Goal: Information Seeking & Learning: Learn about a topic

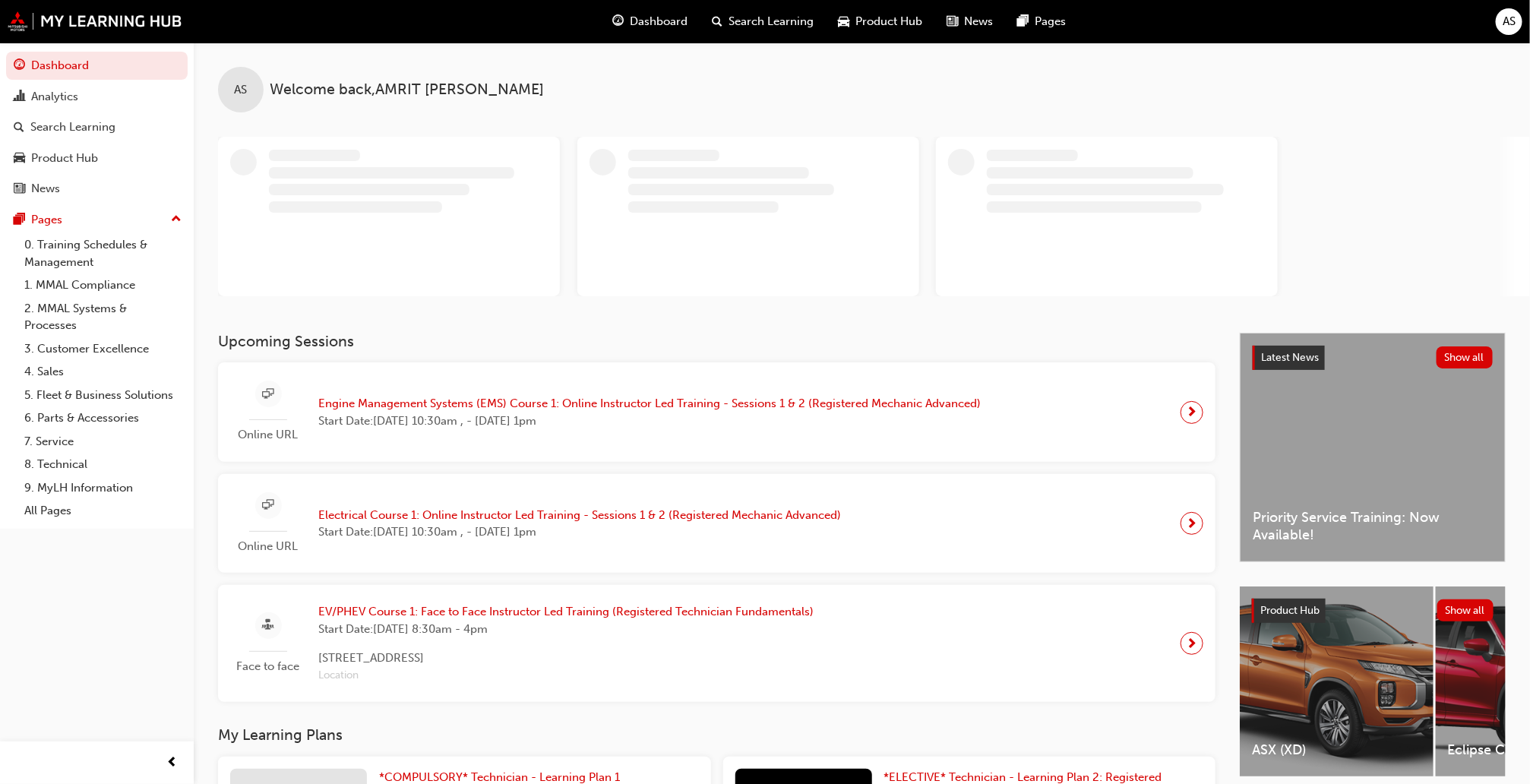
click at [646, 25] on span "Dashboard" at bounding box center [659, 22] width 58 height 17
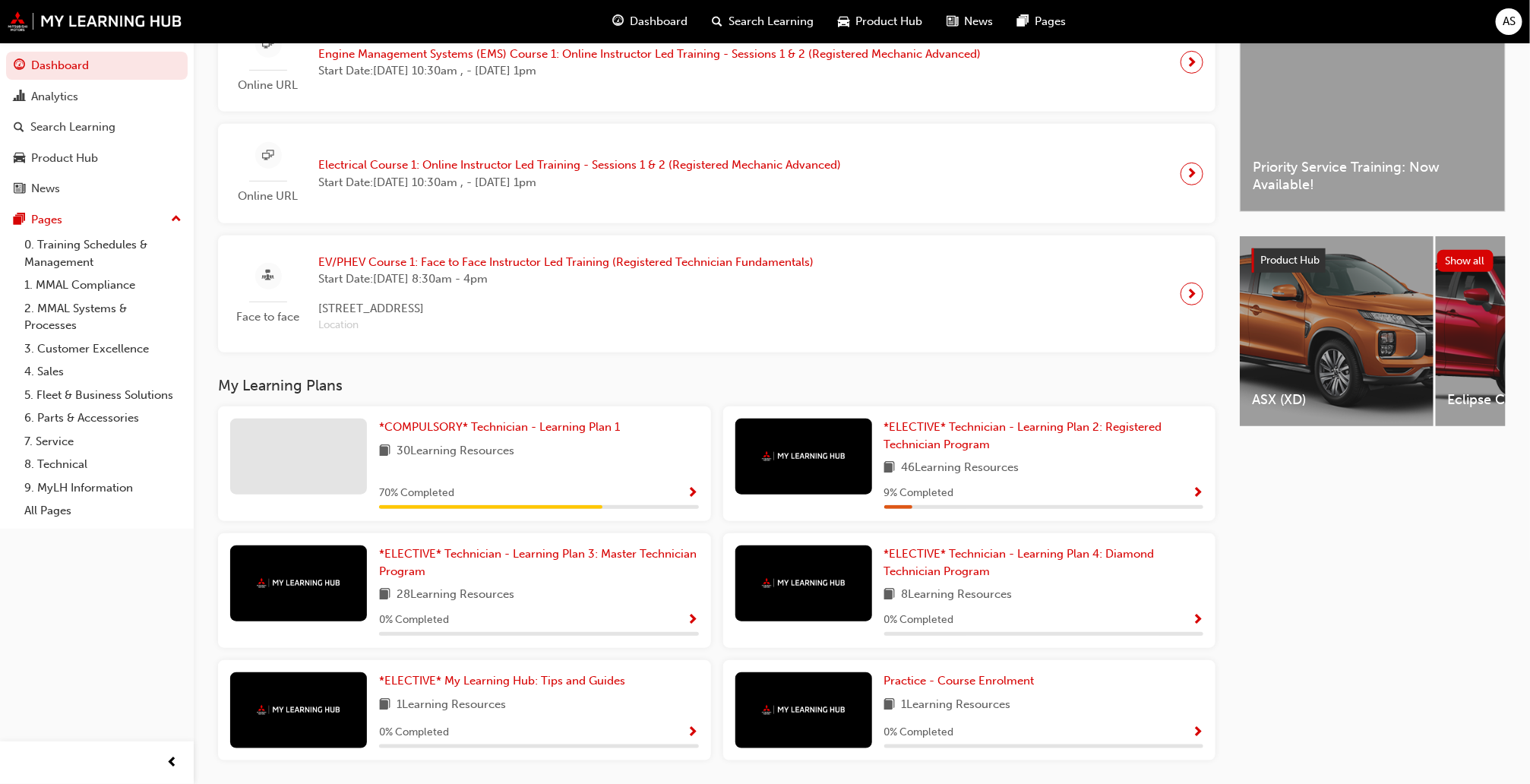
scroll to position [465, 0]
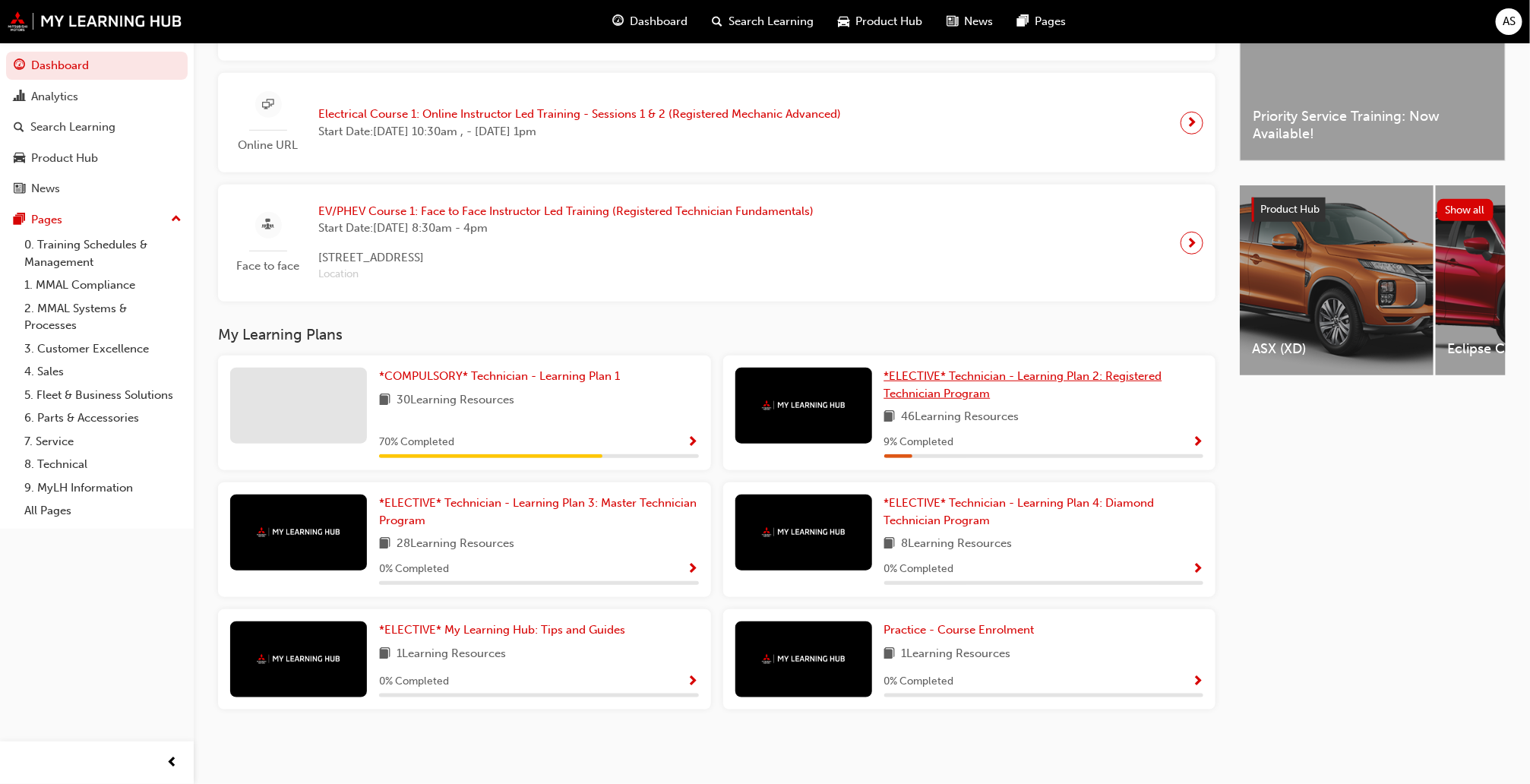
click at [1054, 379] on link "*ELECTIVE* Technician - Learning Plan 2: Registered Technician Program" at bounding box center [1044, 384] width 320 height 34
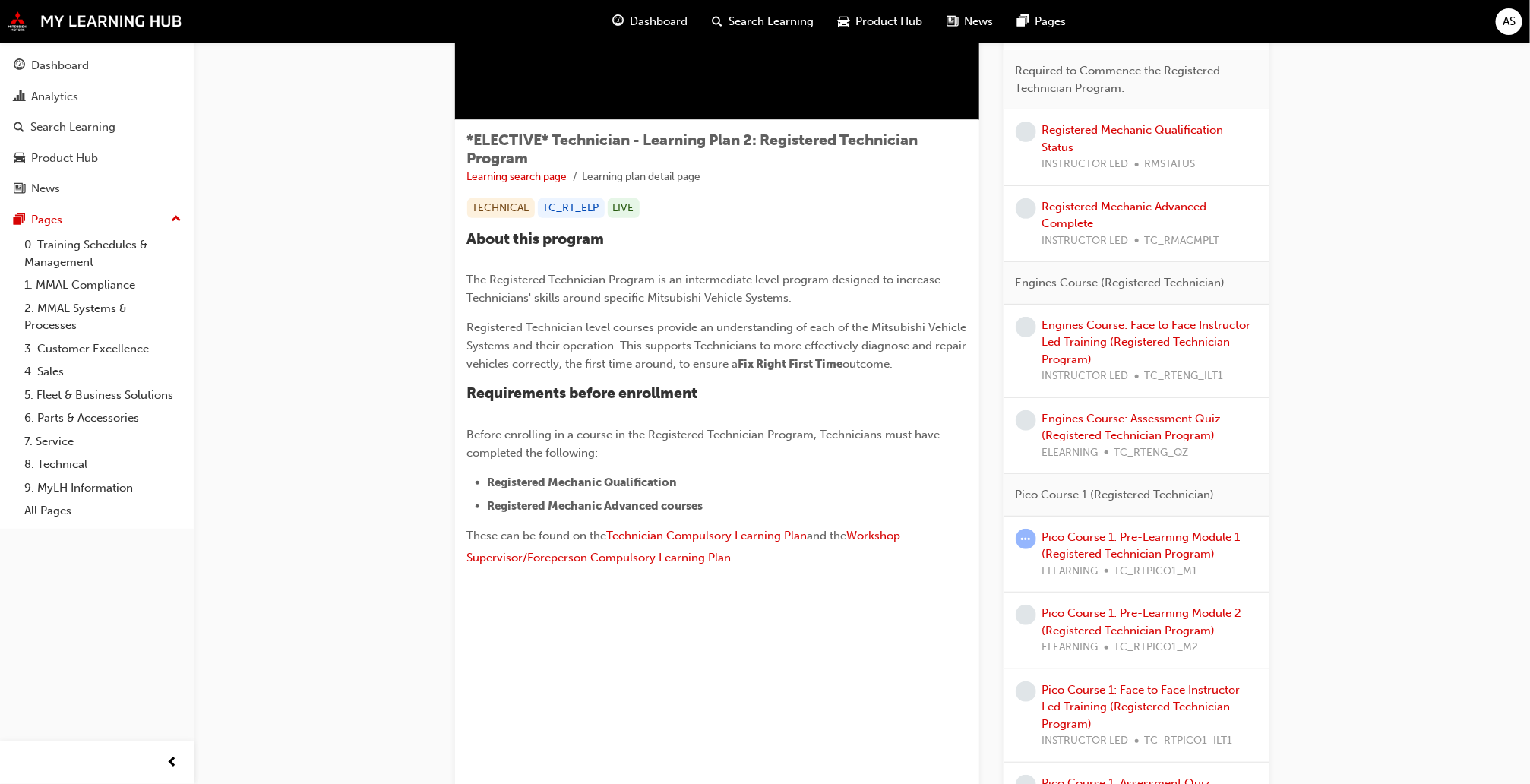
scroll to position [195, 0]
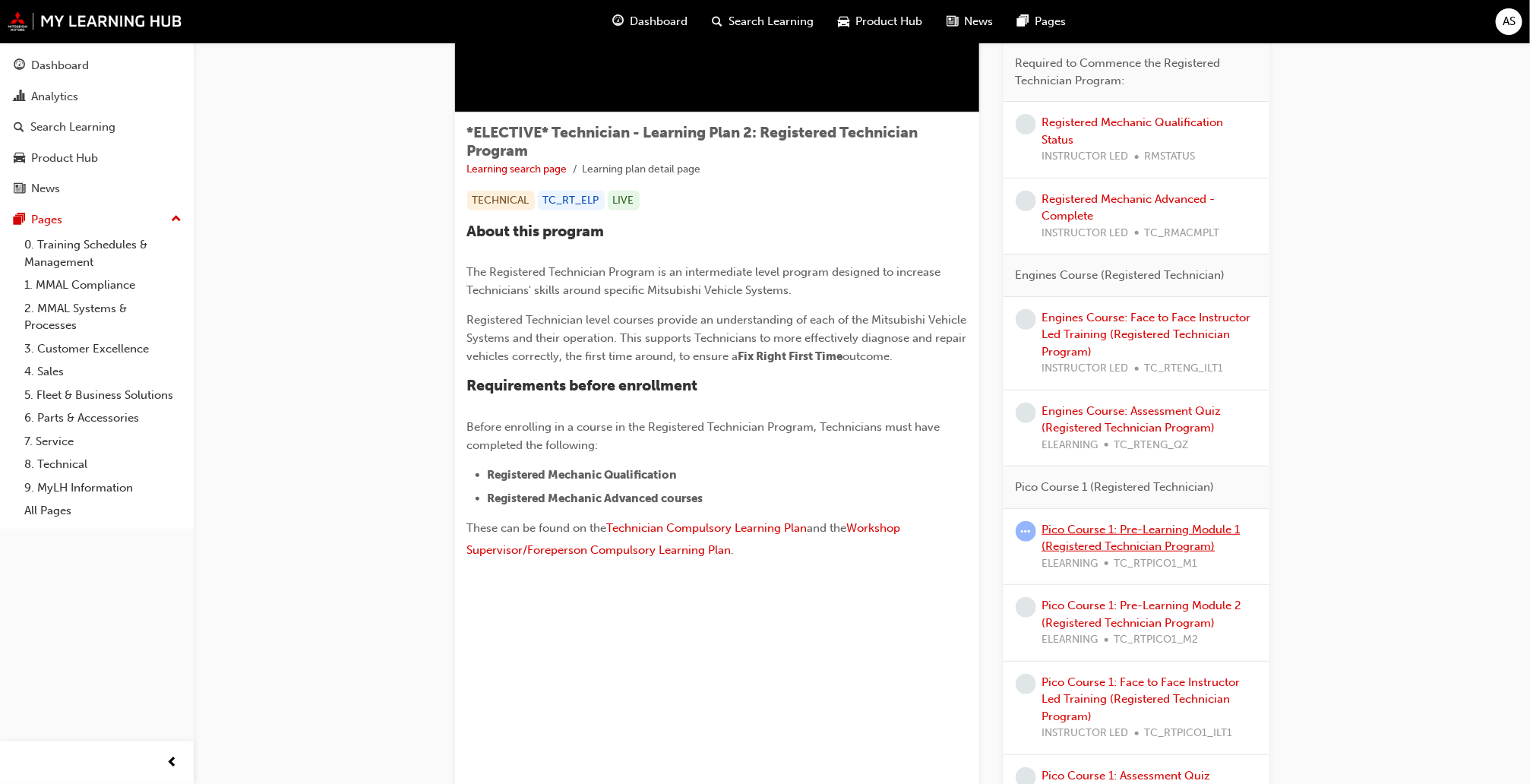
click at [1172, 545] on link "Pico Course 1: Pre-Learning Module 1 (Registered Technician Program)" at bounding box center [1142, 538] width 199 height 31
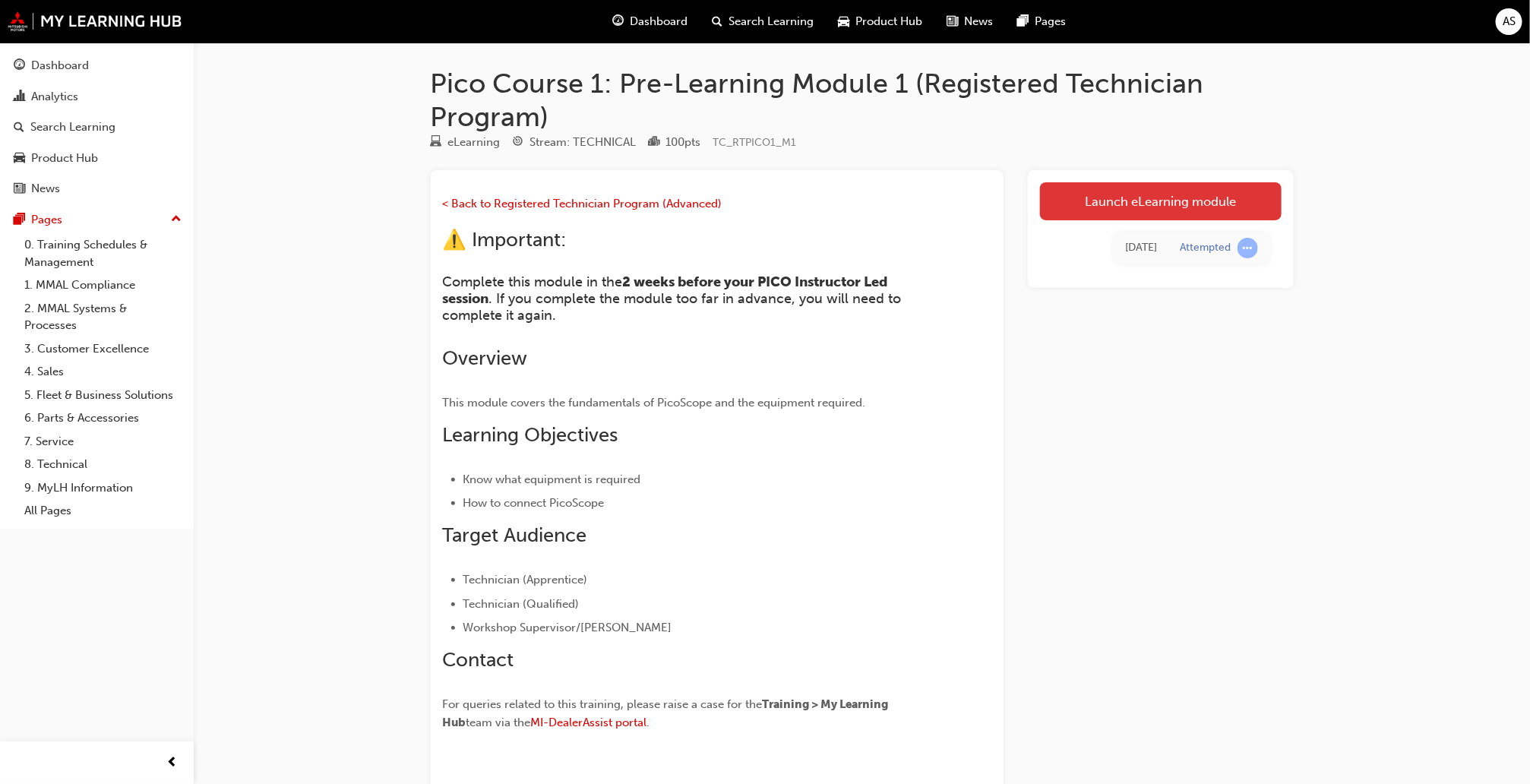
click at [1158, 204] on link "Launch eLearning module" at bounding box center [1161, 201] width 242 height 38
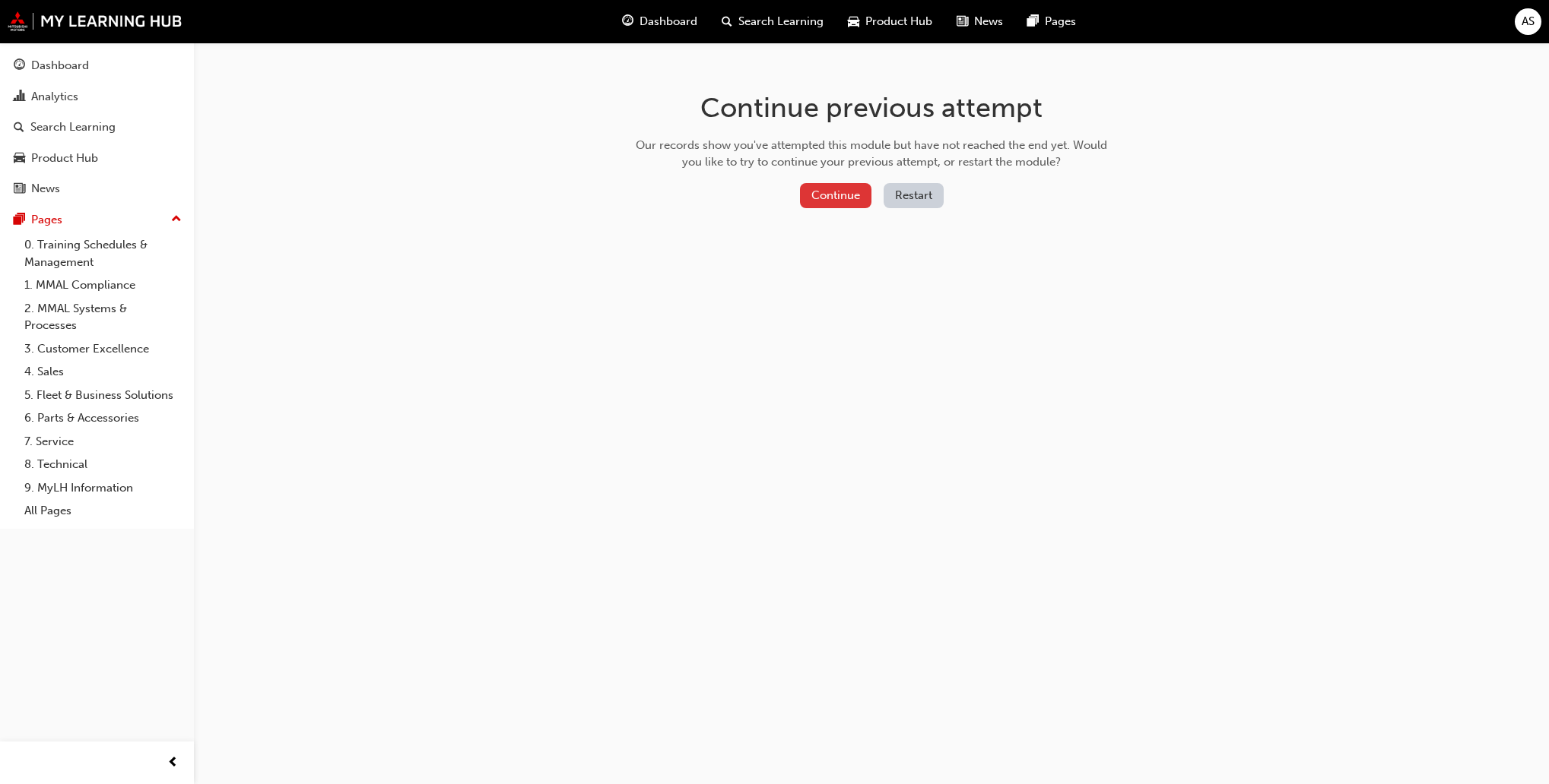
click at [857, 196] on button "Continue" at bounding box center [836, 195] width 71 height 25
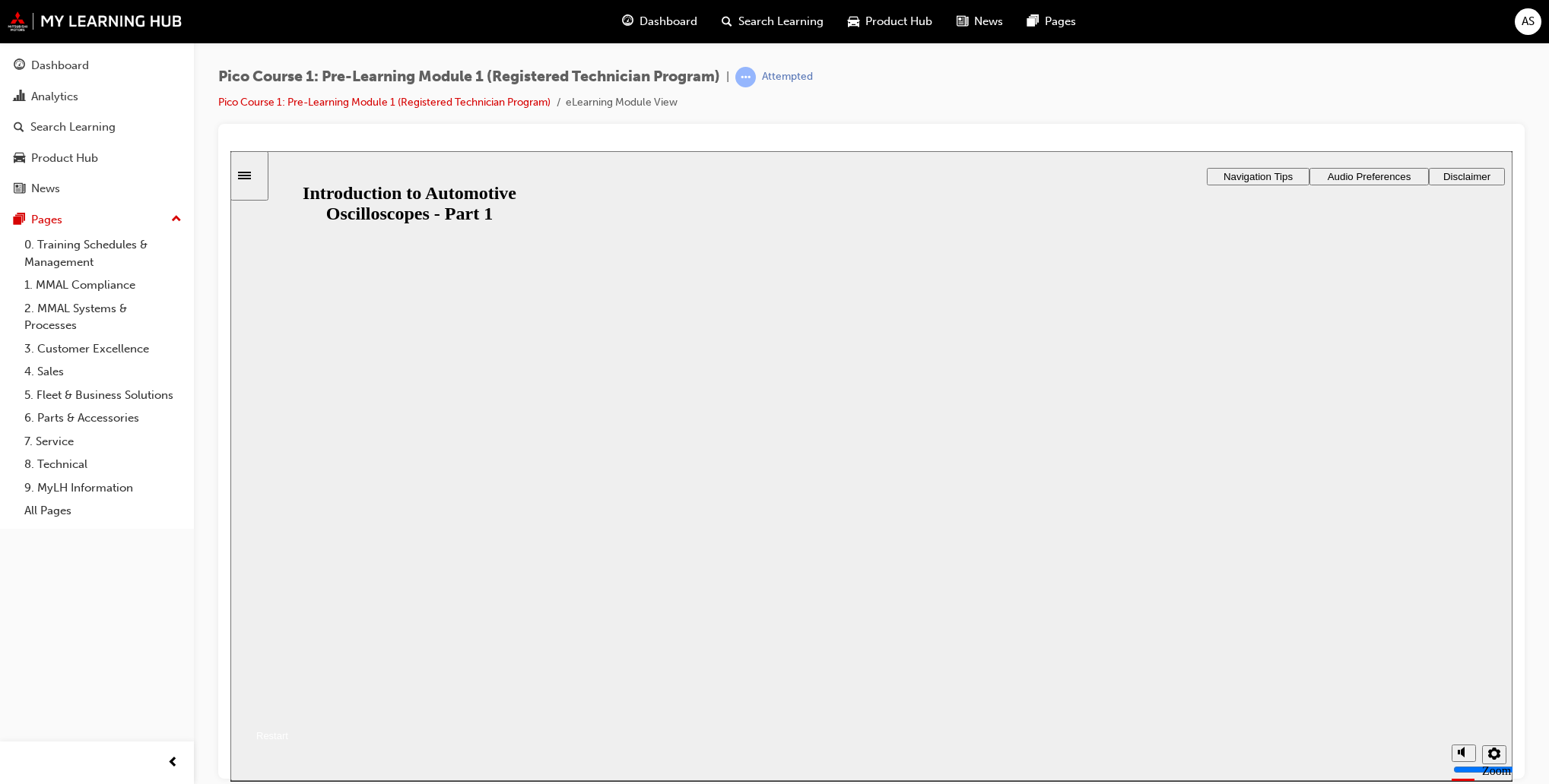
click at [288, 708] on button "Resume" at bounding box center [259, 717] width 58 height 18
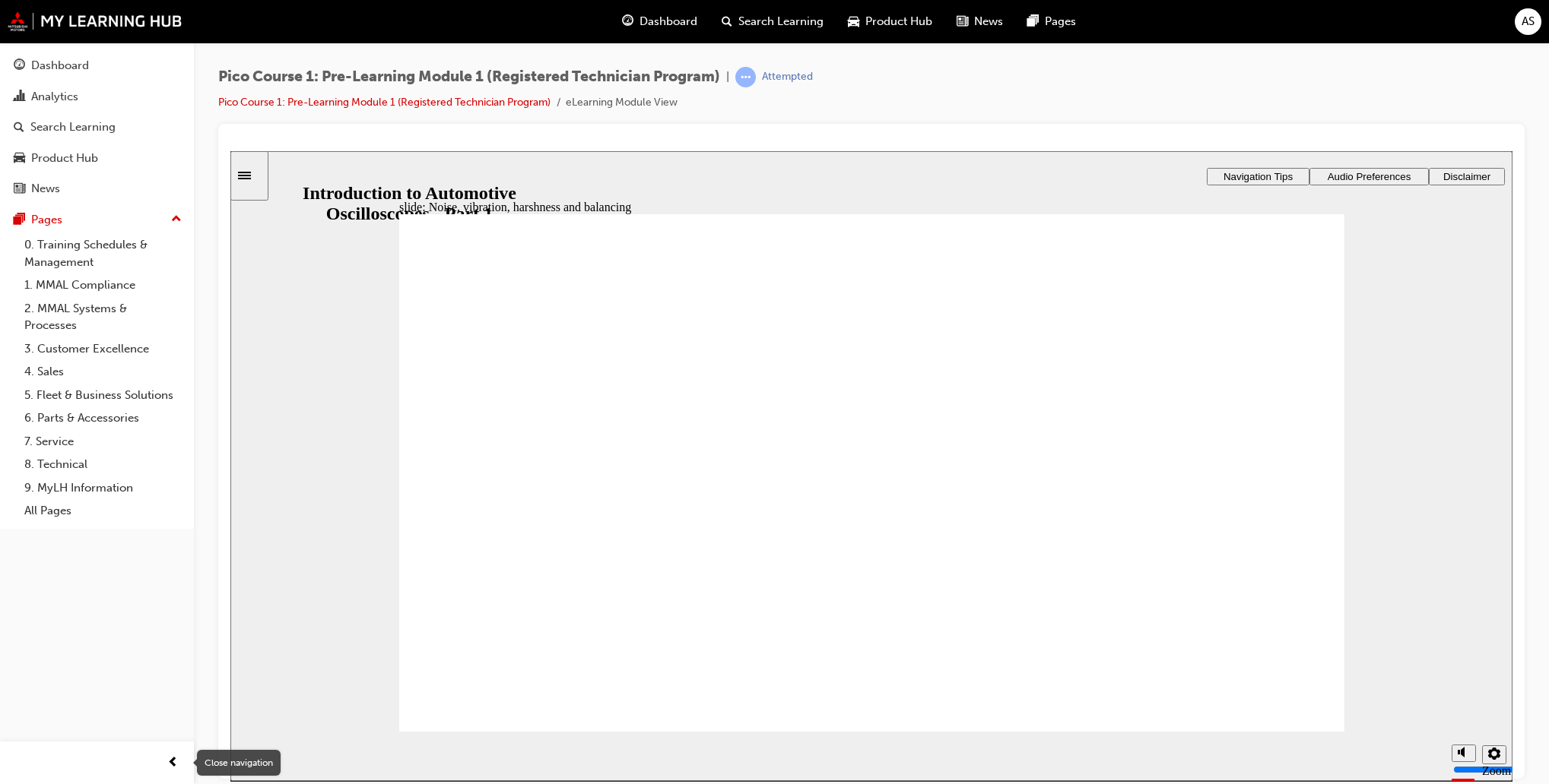
click at [167, 768] on span "prev-icon" at bounding box center [173, 762] width 12 height 19
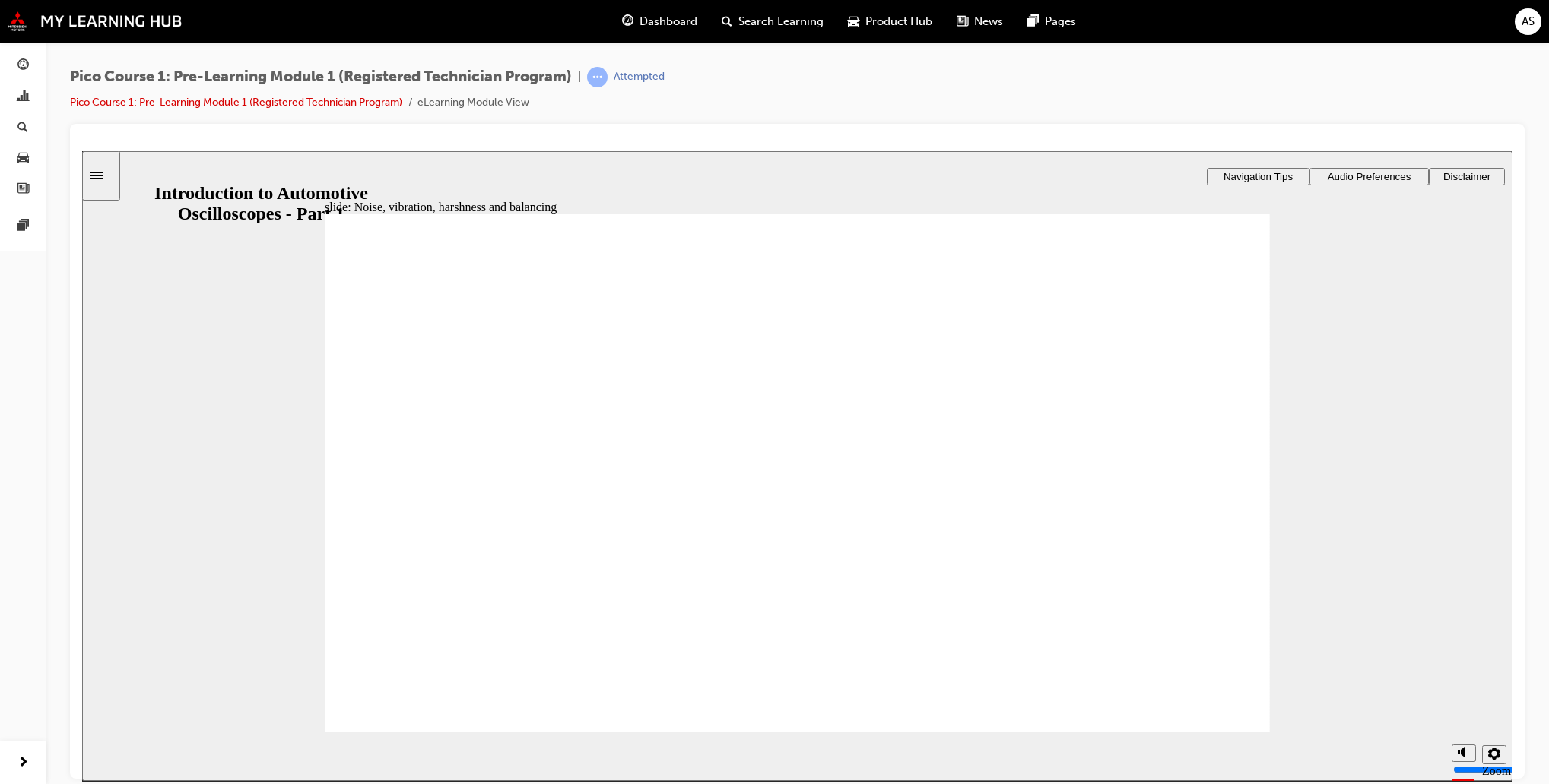
click at [1454, 744] on div "misc controls" at bounding box center [1463, 733] width 23 height 57
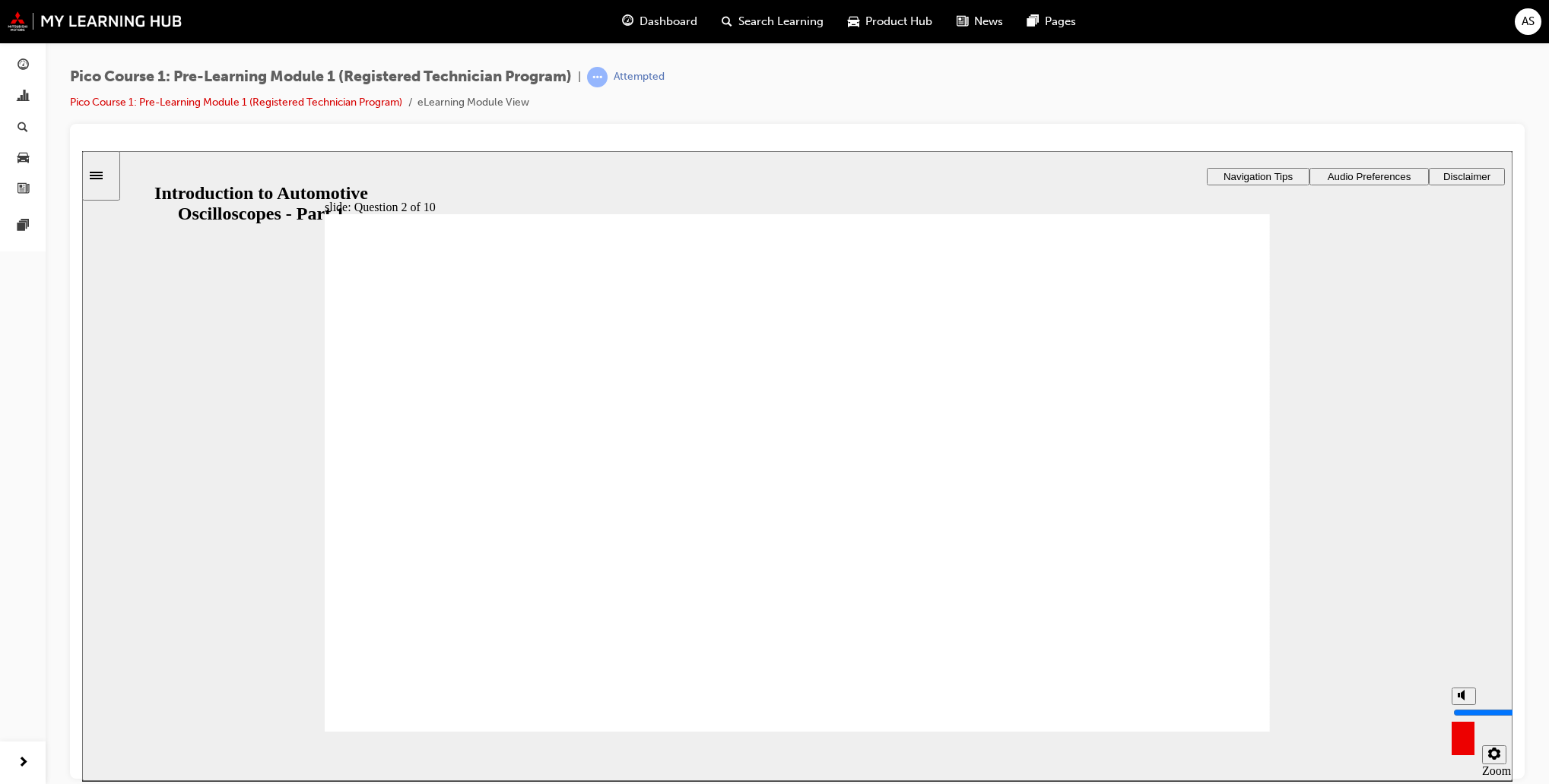
click at [1460, 700] on circle "volume" at bounding box center [1465, 695] width 10 height 10
type input "0"
checkbox input "true"
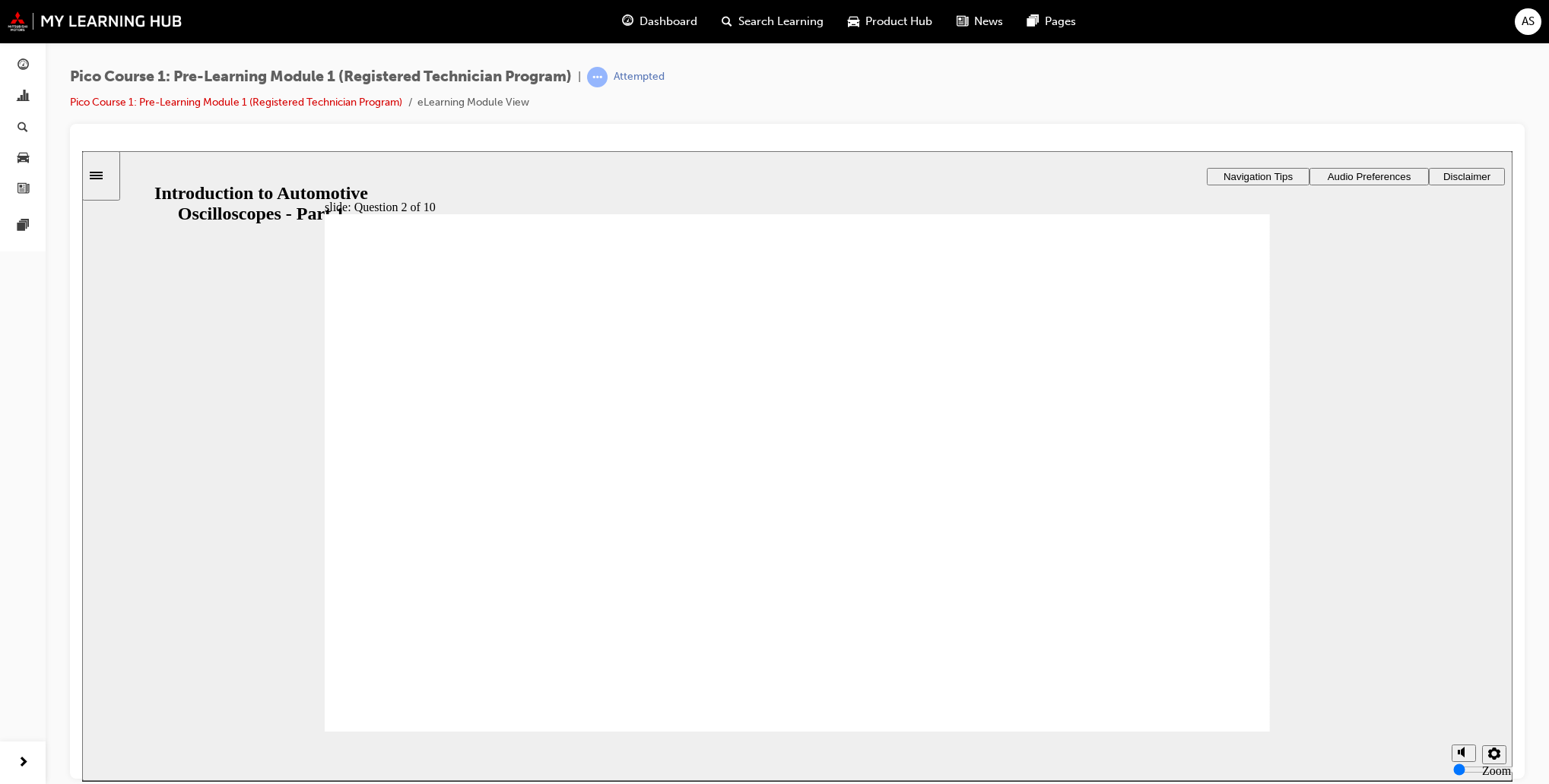
drag, startPoint x: 721, startPoint y: 511, endPoint x: 678, endPoint y: 387, distance: 131.2
drag, startPoint x: 546, startPoint y: 523, endPoint x: 1022, endPoint y: 448, distance: 481.9
drag, startPoint x: 1096, startPoint y: 536, endPoint x: 667, endPoint y: 469, distance: 434.2
drag, startPoint x: 883, startPoint y: 517, endPoint x: 1152, endPoint y: 392, distance: 296.6
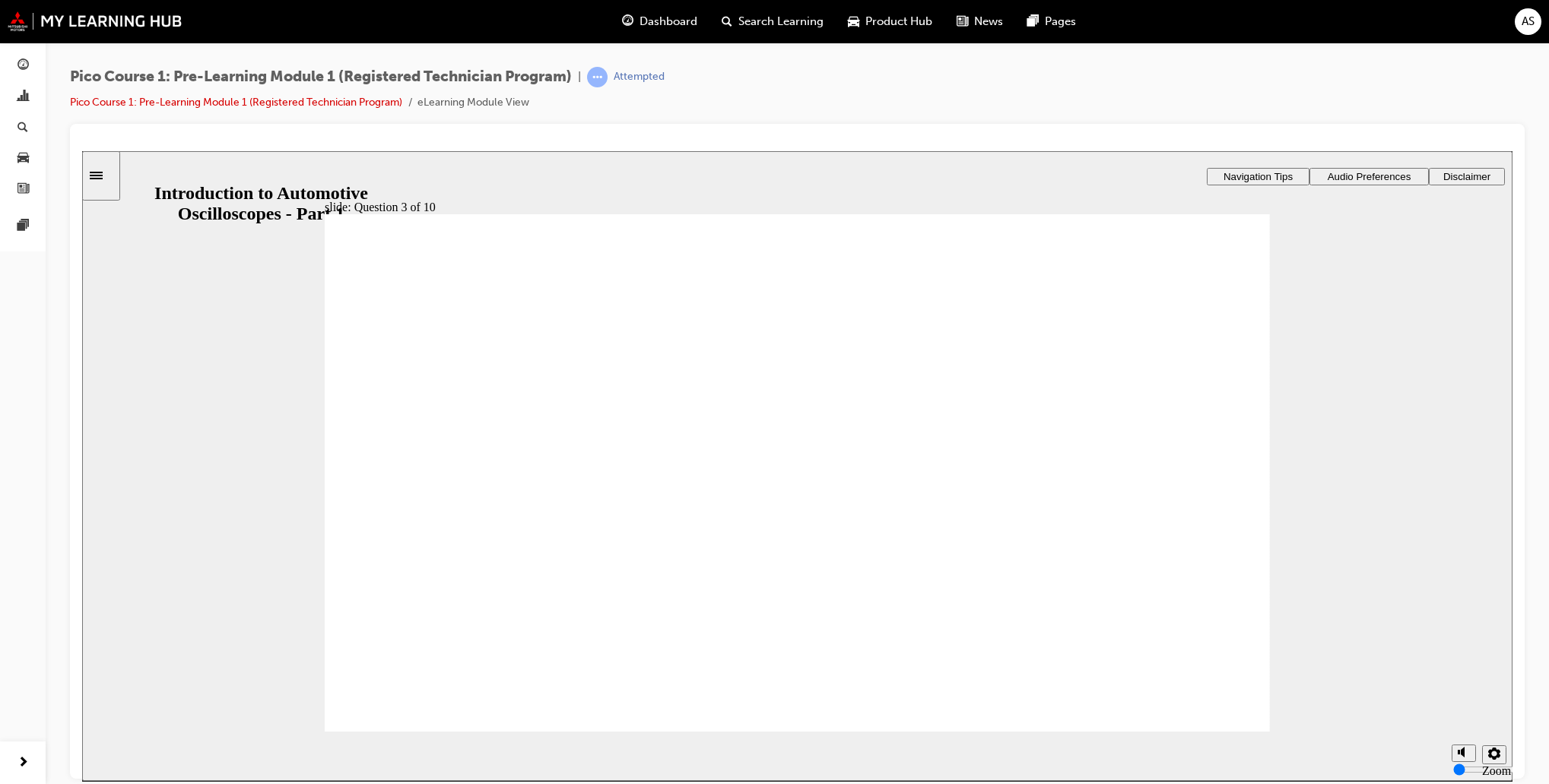
checkbox input "true"
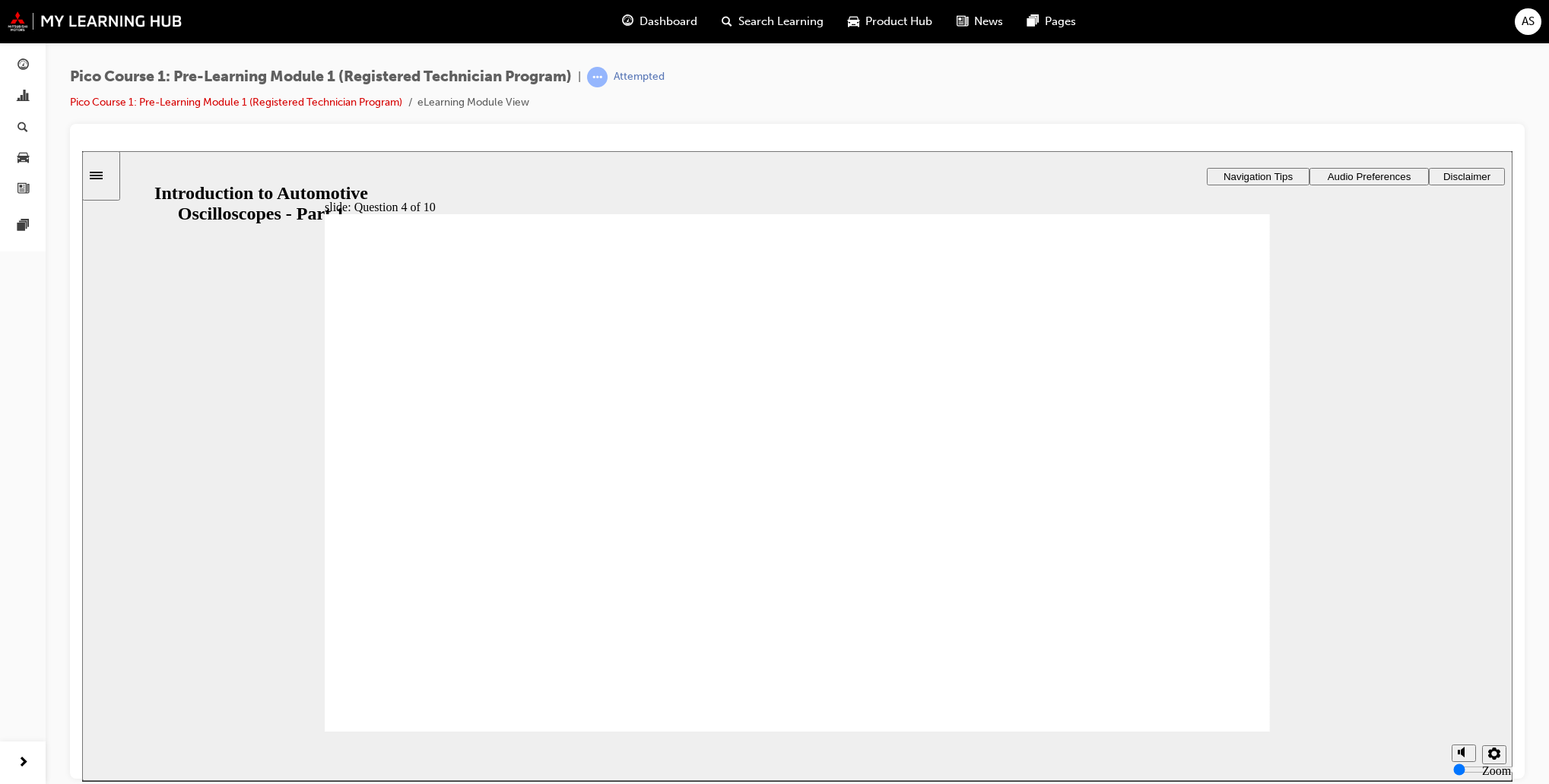
click at [1106, 631] on div "slide: Question 5 of 10 PicoScope 7 Automotive PicoDiagnostics NVH Diagnostic K…" at bounding box center [797, 422] width 1430 height 544
click at [1527, 37] on div "Dashboard Search Learning Product Hub News Pages AS" at bounding box center [774, 22] width 1549 height 43
click at [1528, 22] on span "AS" at bounding box center [1528, 22] width 13 height 17
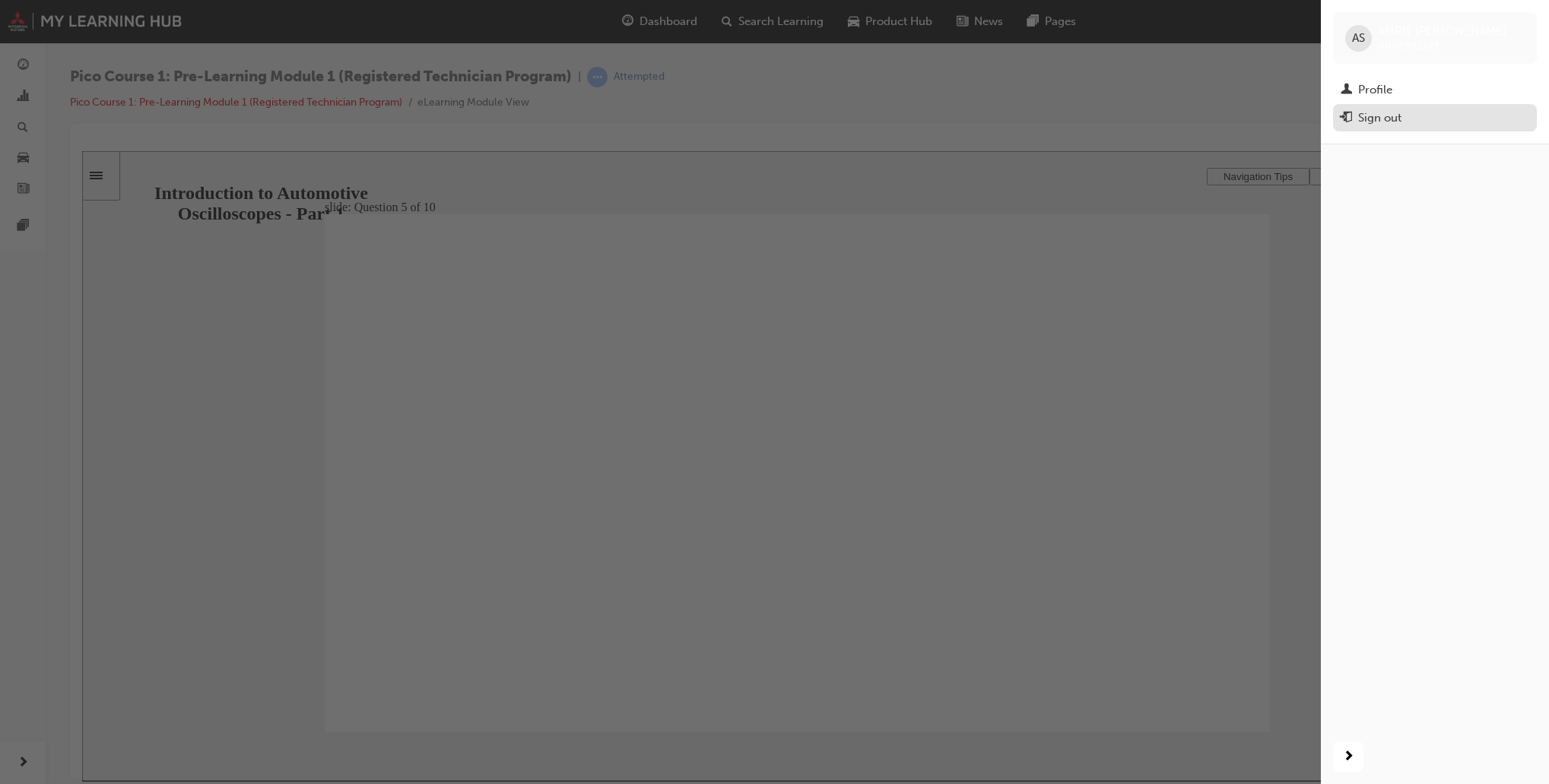
click at [1415, 128] on button "Sign out" at bounding box center [1435, 118] width 204 height 28
